Goal: Register for event/course

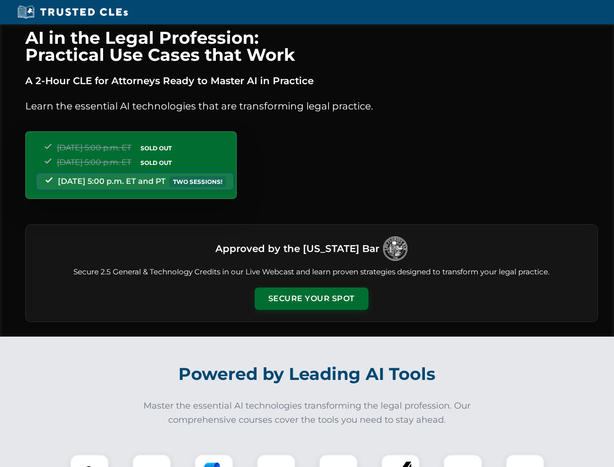
click at [311, 298] on button "Secure Your Spot" at bounding box center [312, 298] width 114 height 22
click at [89, 460] on img at bounding box center [89, 473] width 28 height 28
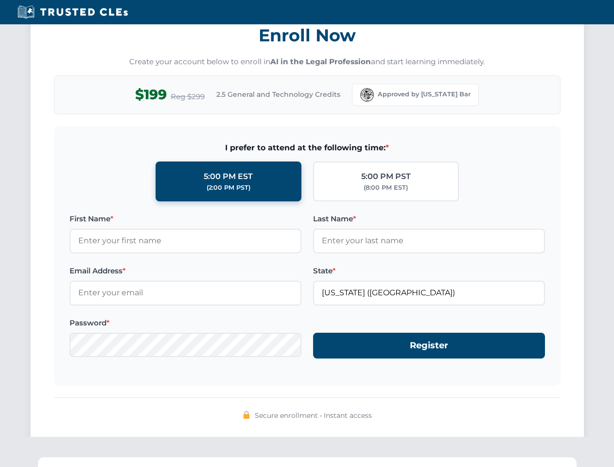
scroll to position [954, 0]
